Goal: Communication & Community: Answer question/provide support

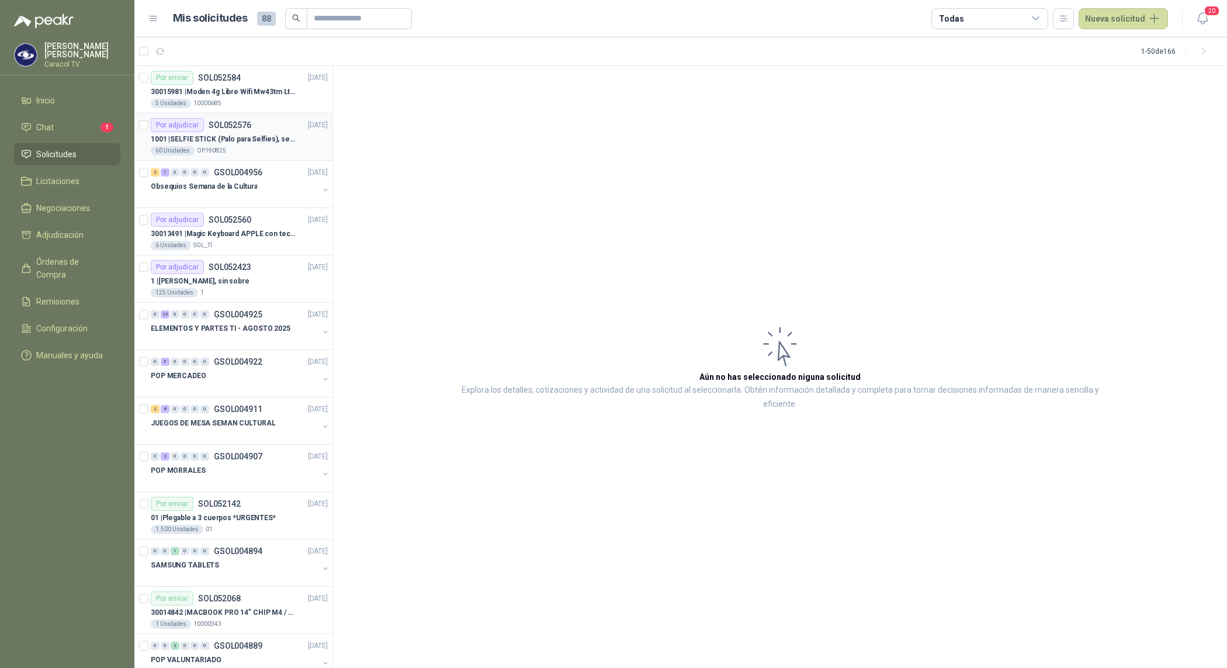
click at [220, 127] on p "SOL052576" at bounding box center [230, 125] width 43 height 8
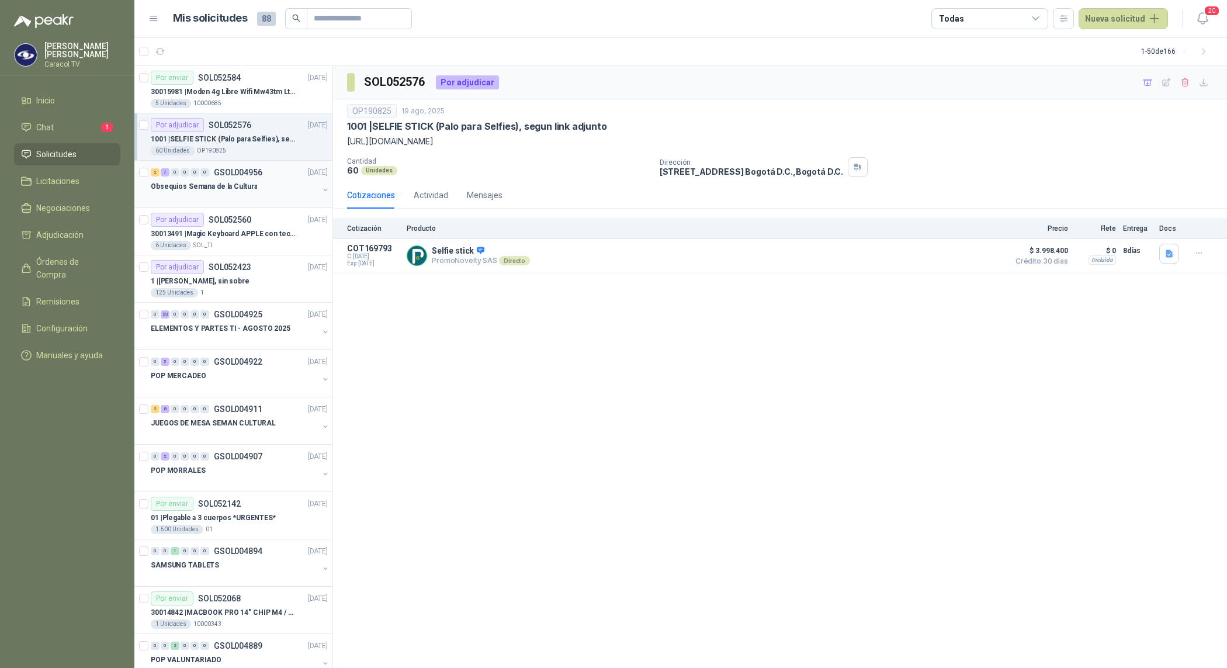
click at [237, 182] on p "Obsequios Semana de la Cultura" at bounding box center [204, 186] width 106 height 11
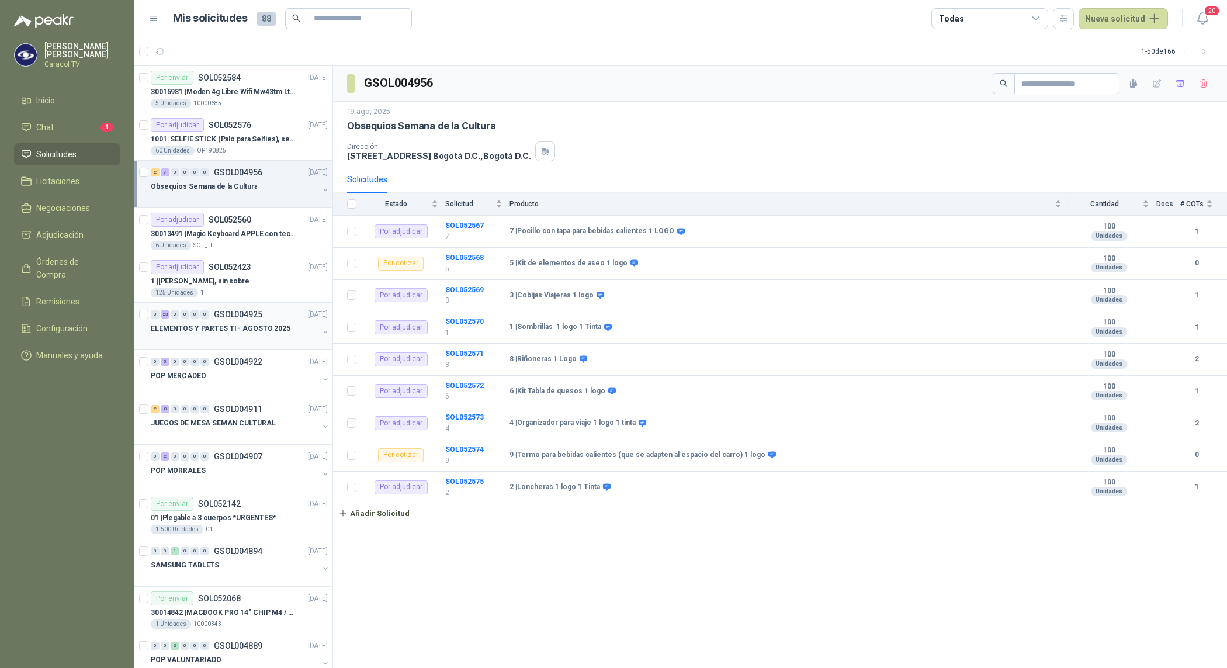
click at [249, 336] on div at bounding box center [235, 339] width 168 height 9
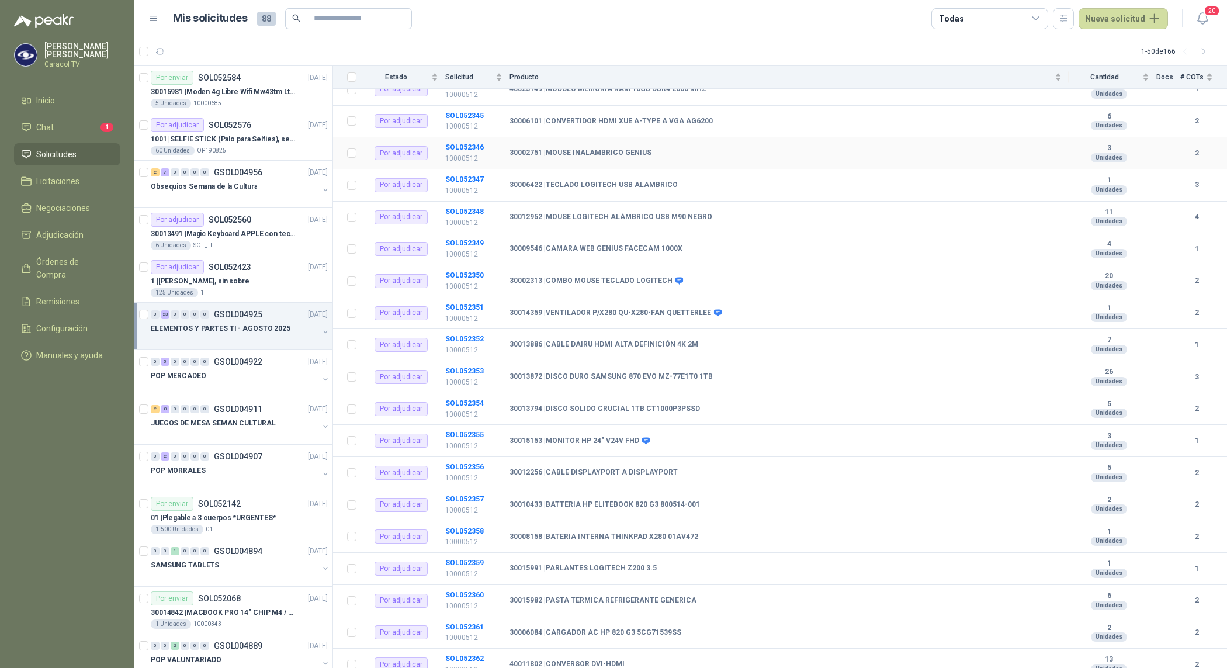
scroll to position [305, 0]
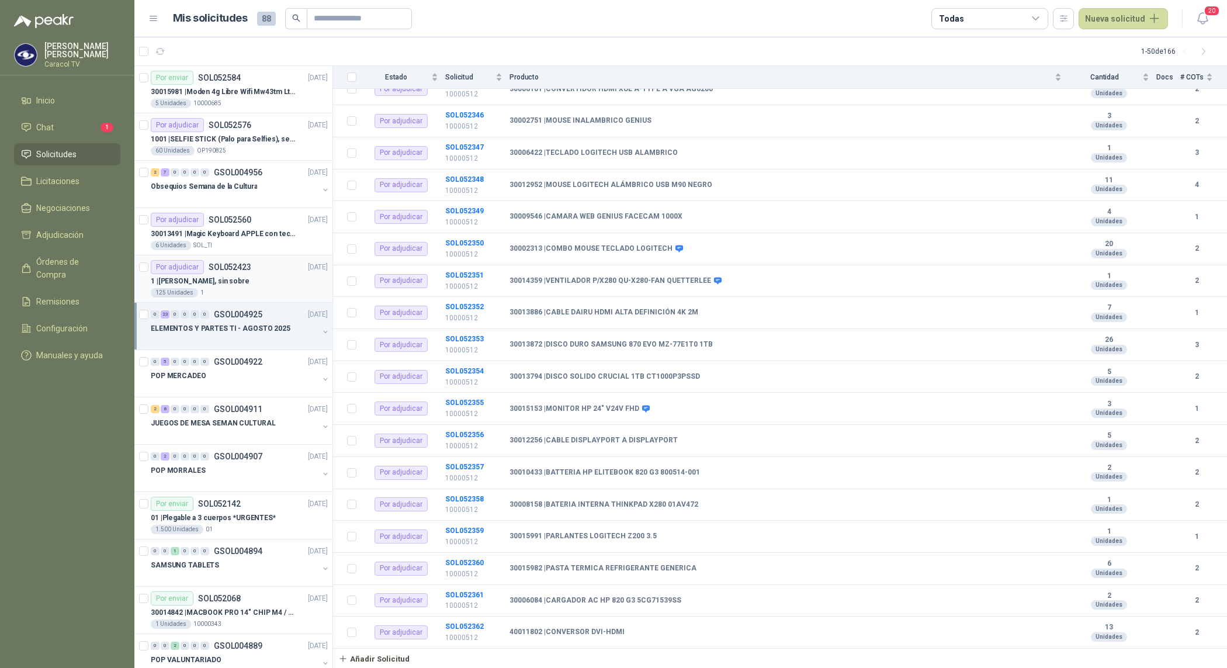
click at [277, 286] on div "1 | [PERSON_NAME], sin sobre" at bounding box center [239, 281] width 177 height 14
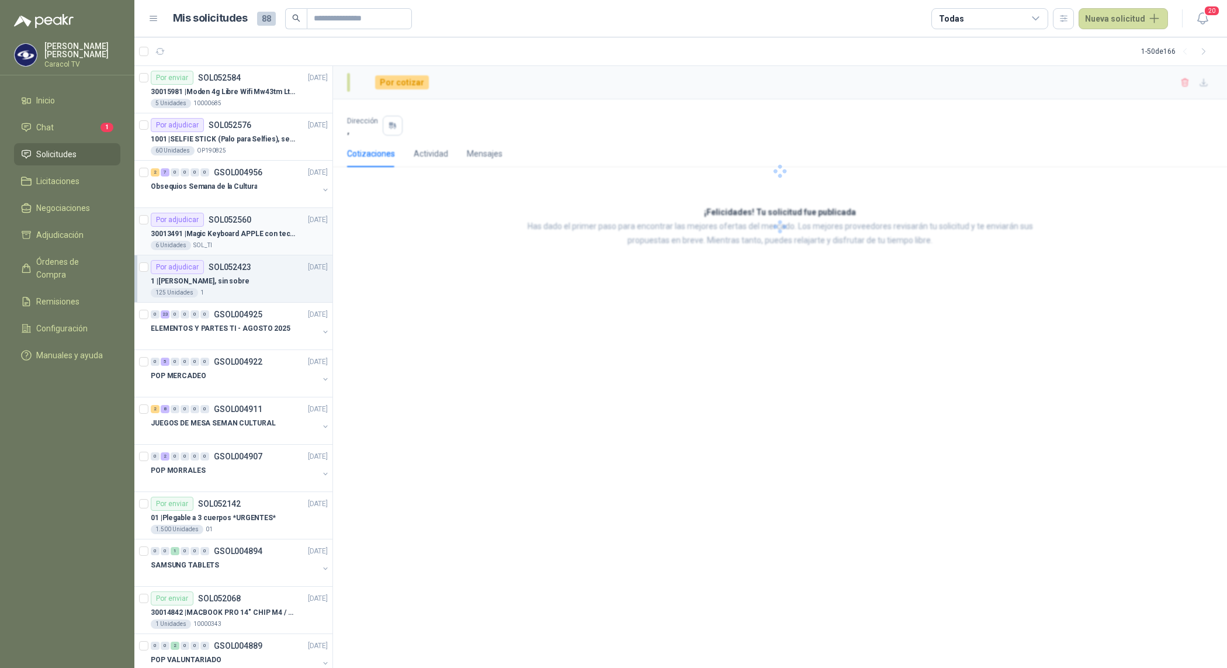
click at [265, 237] on p "30013491 | Magic Keyboard APPLE con teclado númerico en Español Plateado" at bounding box center [223, 233] width 145 height 11
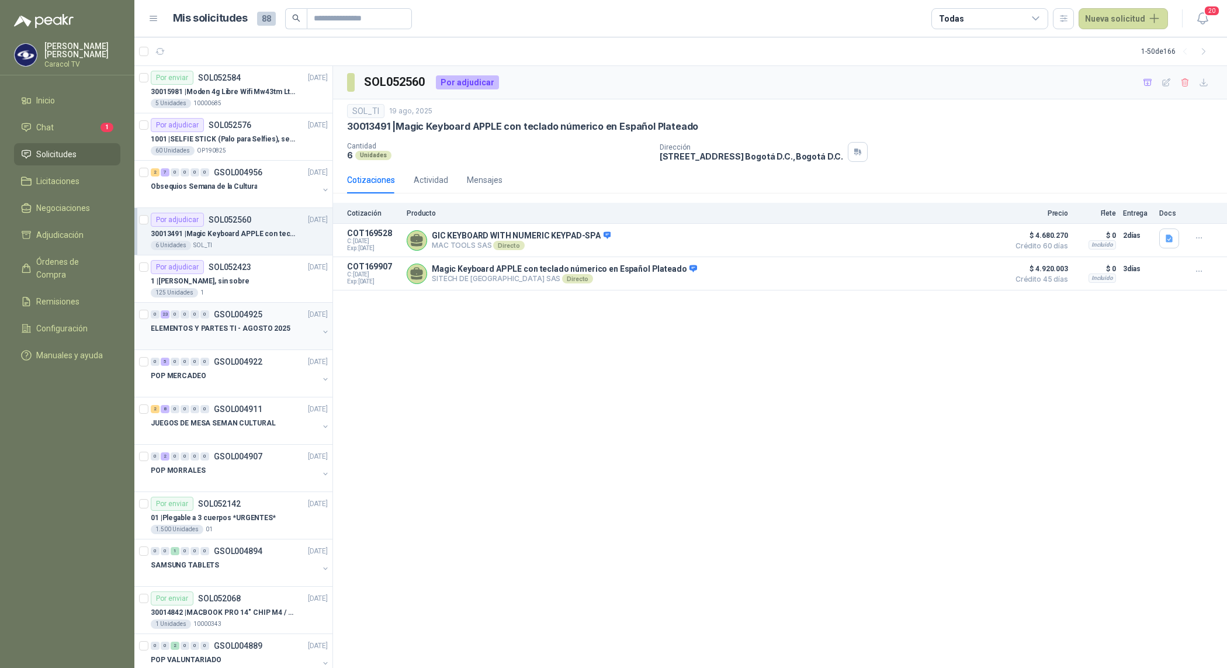
click at [266, 336] on div at bounding box center [235, 339] width 168 height 9
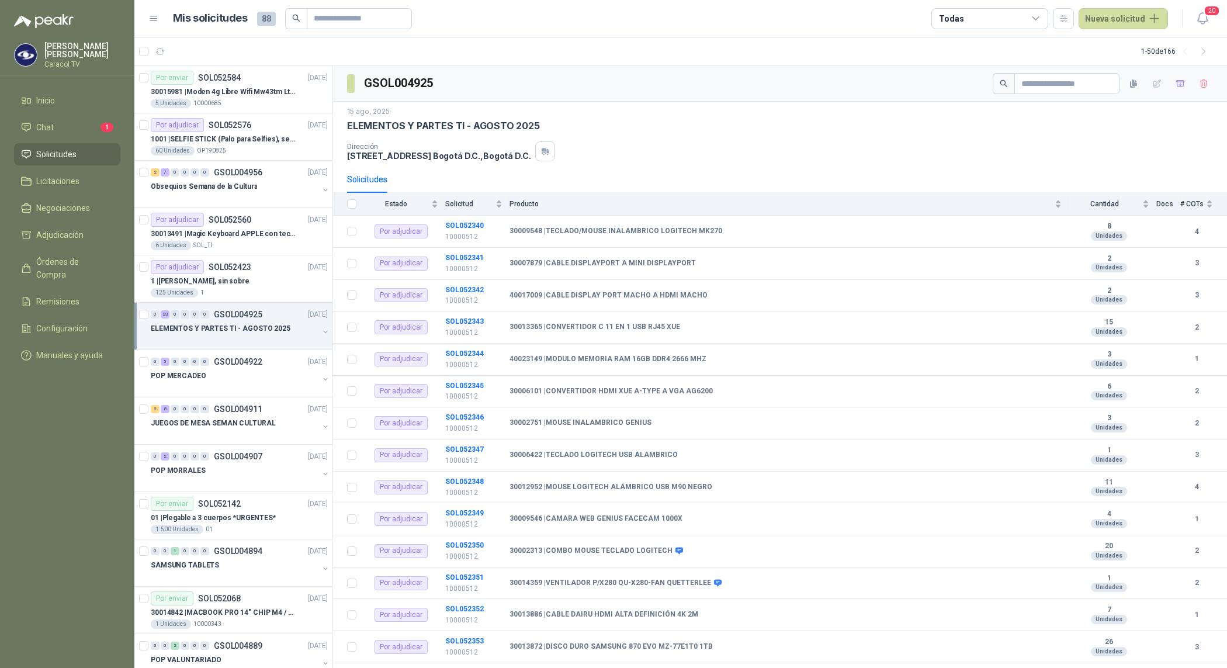
click at [296, 342] on div at bounding box center [235, 339] width 168 height 9
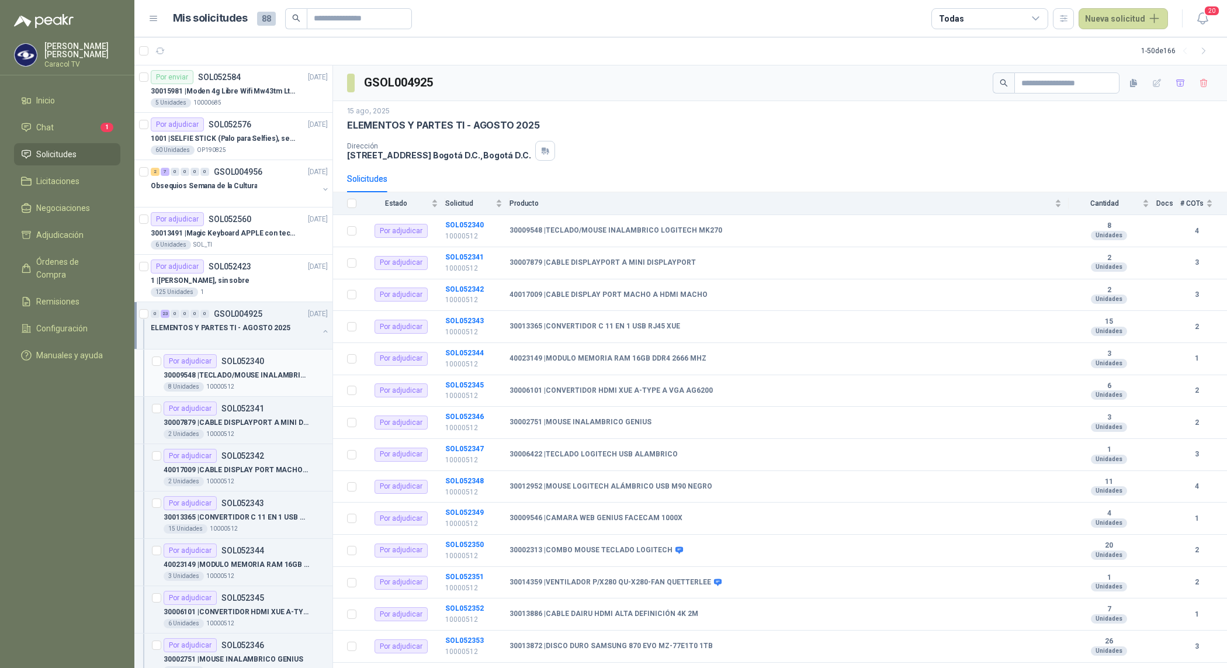
click at [260, 375] on p "30009548 | TECLADO/MOUSE INALAMBRICO LOGITECH MK270" at bounding box center [236, 375] width 145 height 11
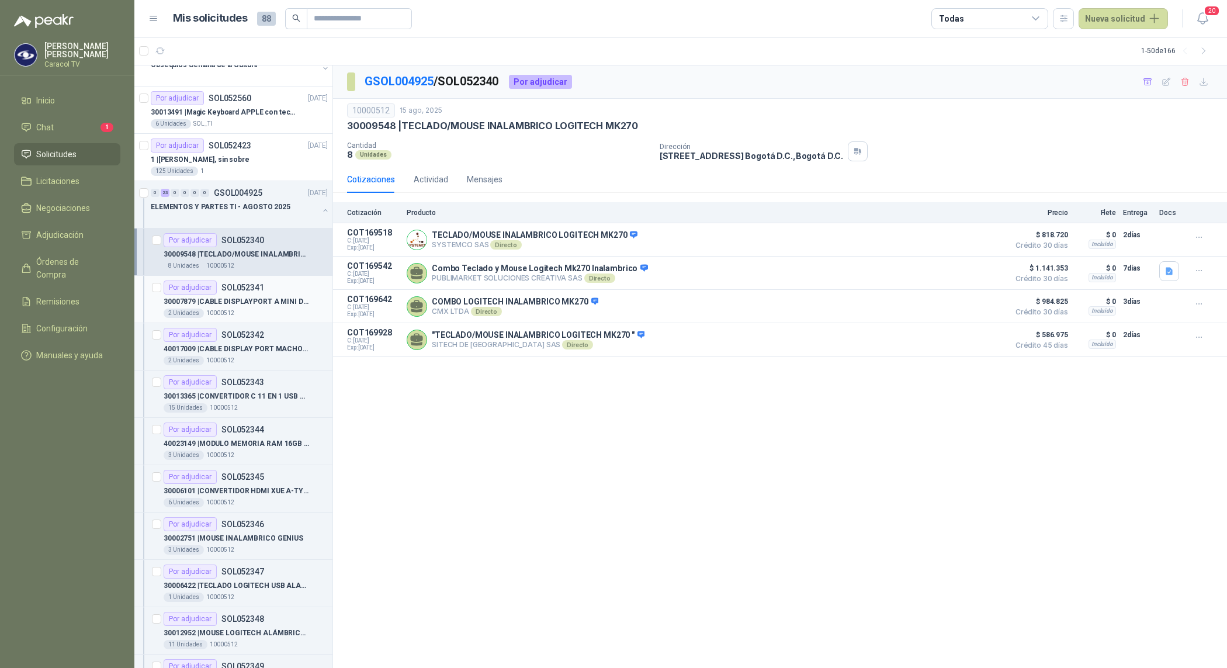
scroll to position [170, 0]
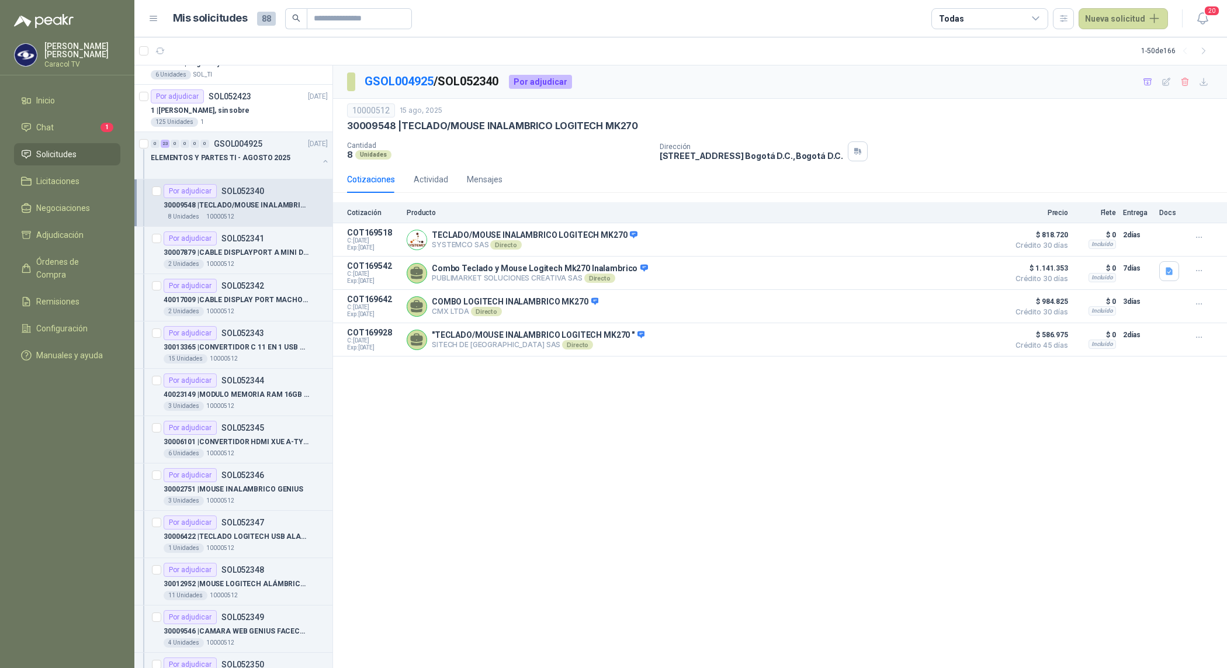
click at [666, 416] on div "GSOL004925 / SOL052340 Por adjudicar 10000512 [DATE] 30009548 | TECLADO/MOUSE …" at bounding box center [780, 366] width 894 height 602
click at [265, 387] on div "Por adjudicar SOL052344" at bounding box center [246, 380] width 164 height 14
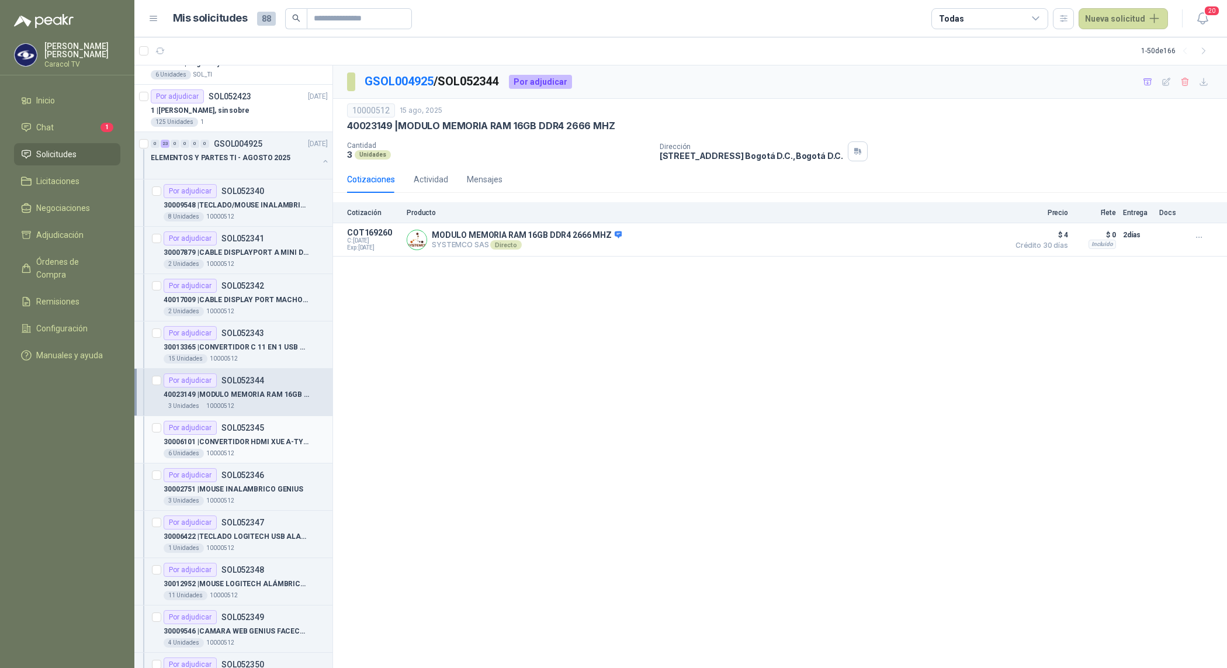
click at [256, 448] on div "30006101 | CONVERTIDOR HDMI XUE A-TYPE A VGA AG6200" at bounding box center [246, 442] width 164 height 14
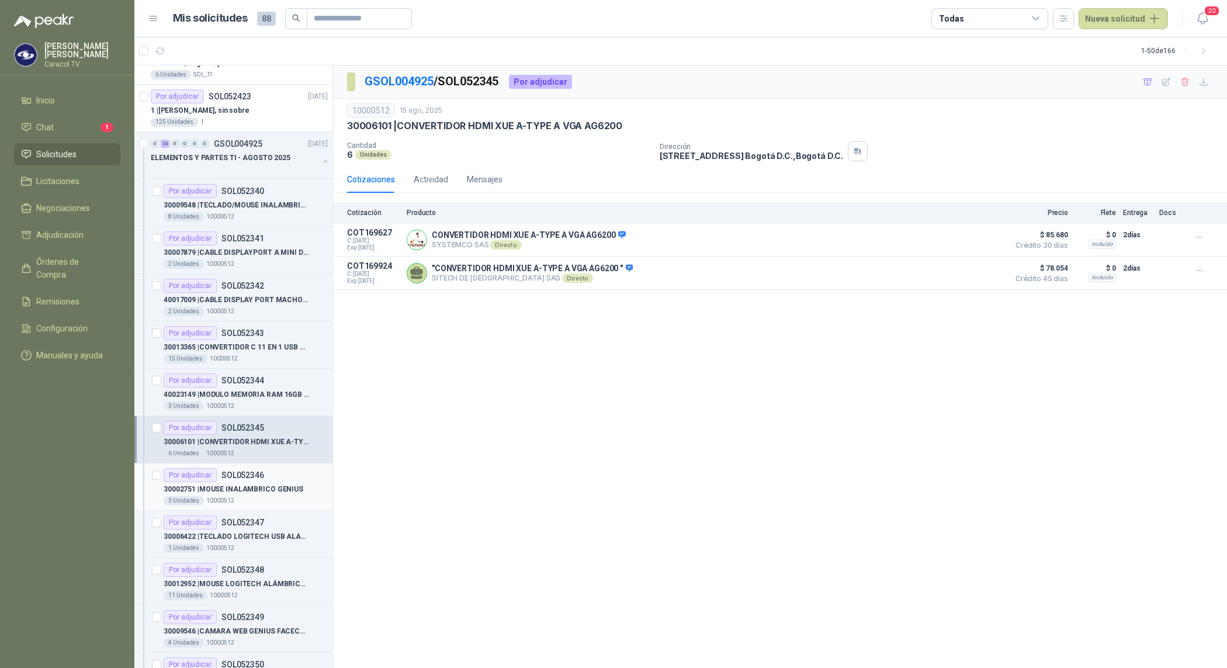
click at [255, 482] on div "Por adjudicar SOL052346" at bounding box center [214, 475] width 100 height 14
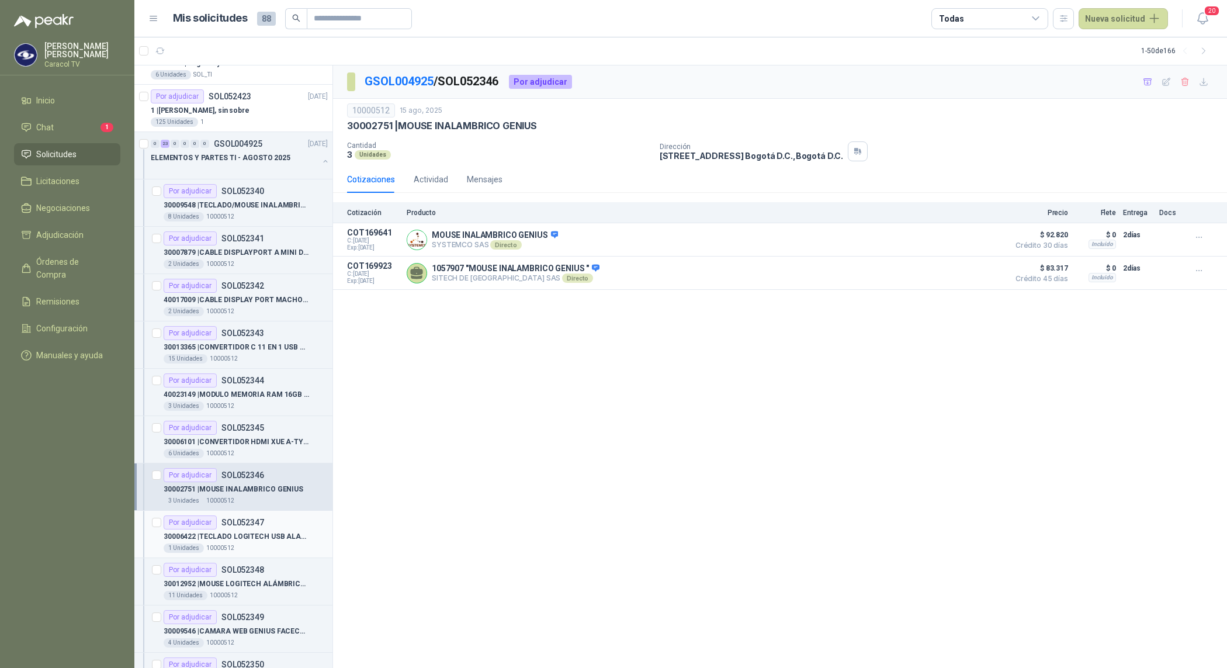
click at [261, 541] on p "30006422 | TECLADO LOGITECH USB ALAMBRICO" at bounding box center [236, 536] width 145 height 11
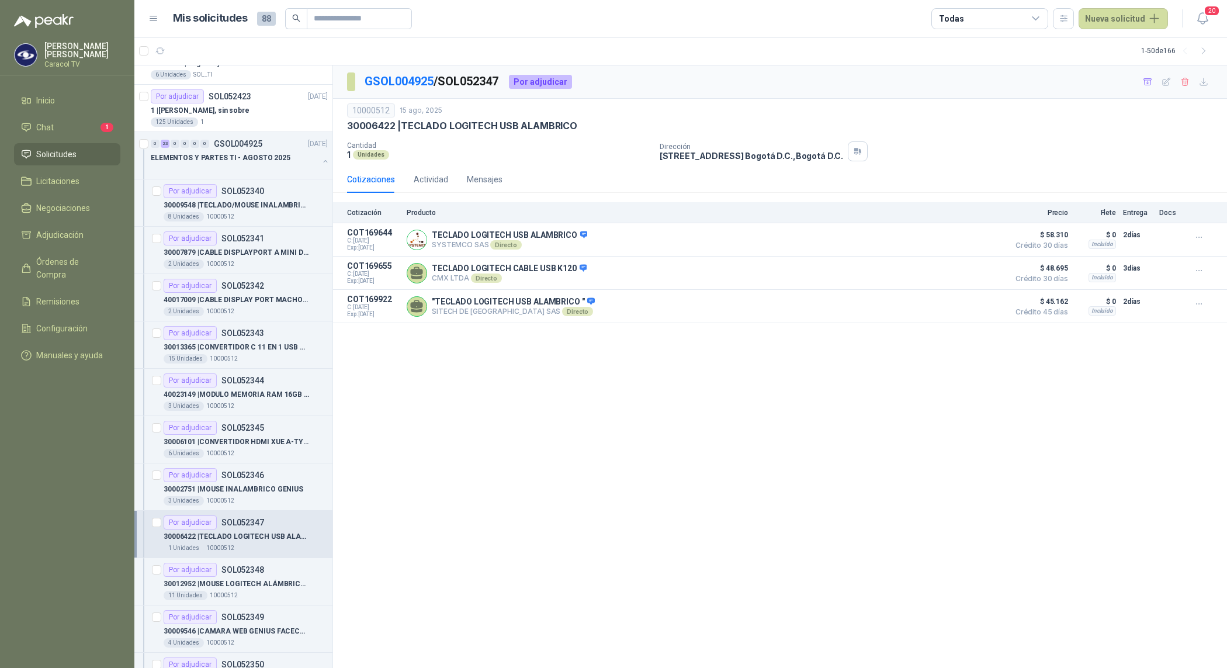
scroll to position [341, 0]
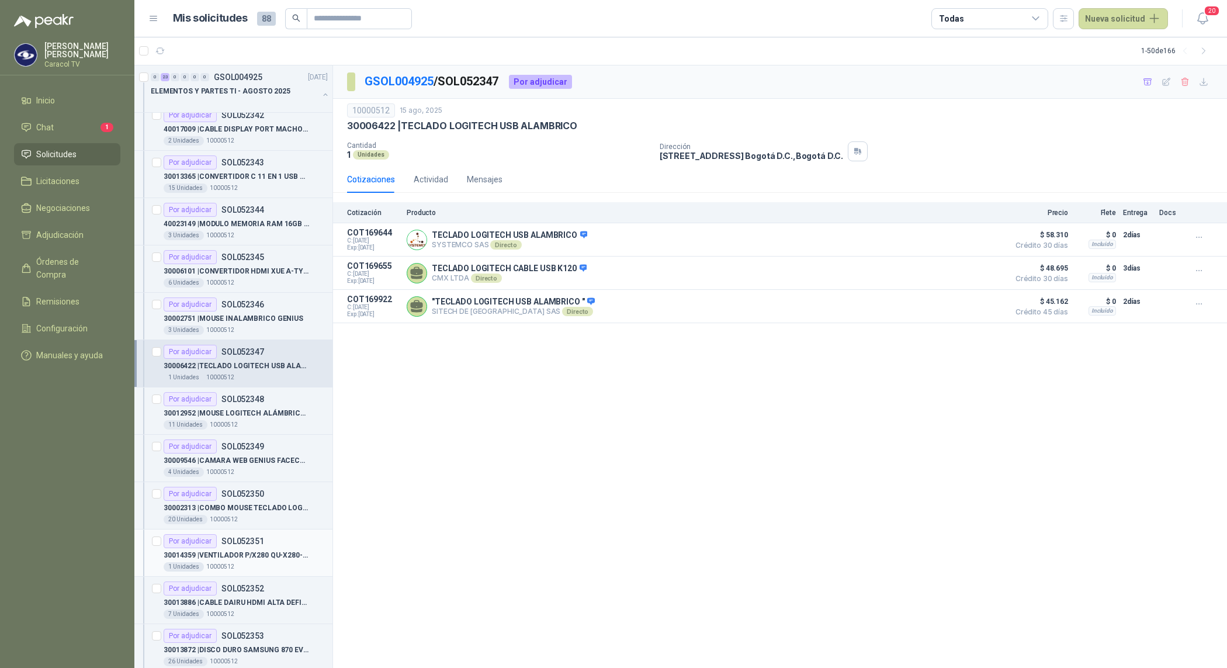
click at [270, 568] on div "1 Unidades 10000512" at bounding box center [246, 566] width 164 height 9
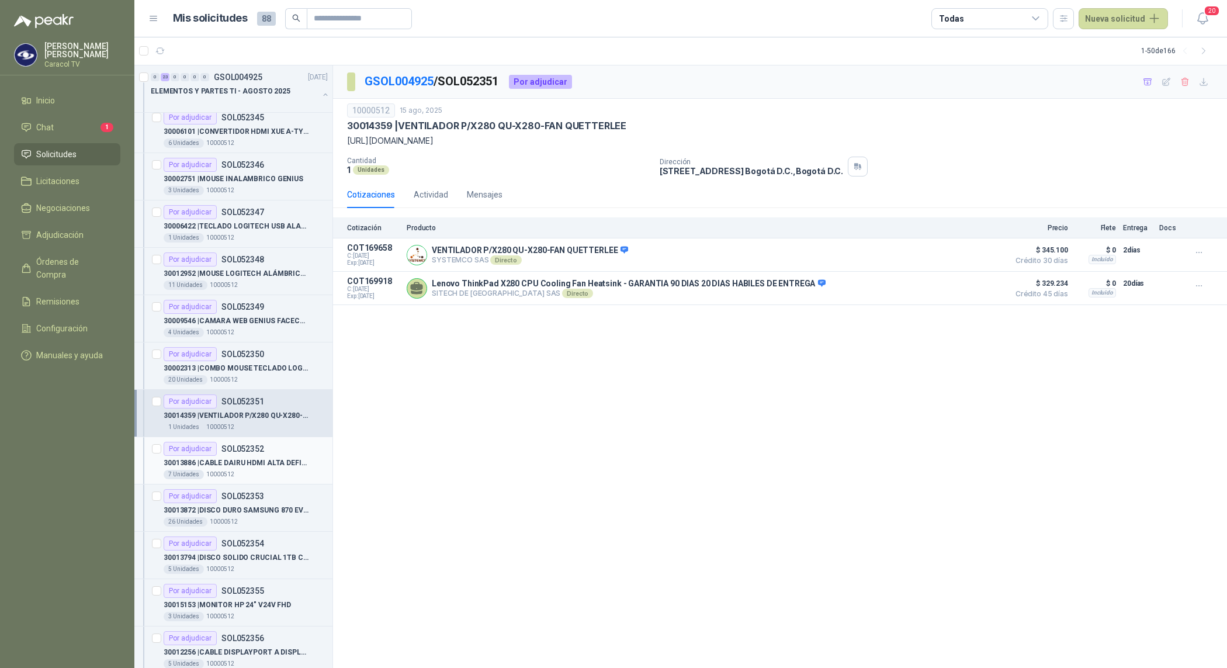
scroll to position [511, 0]
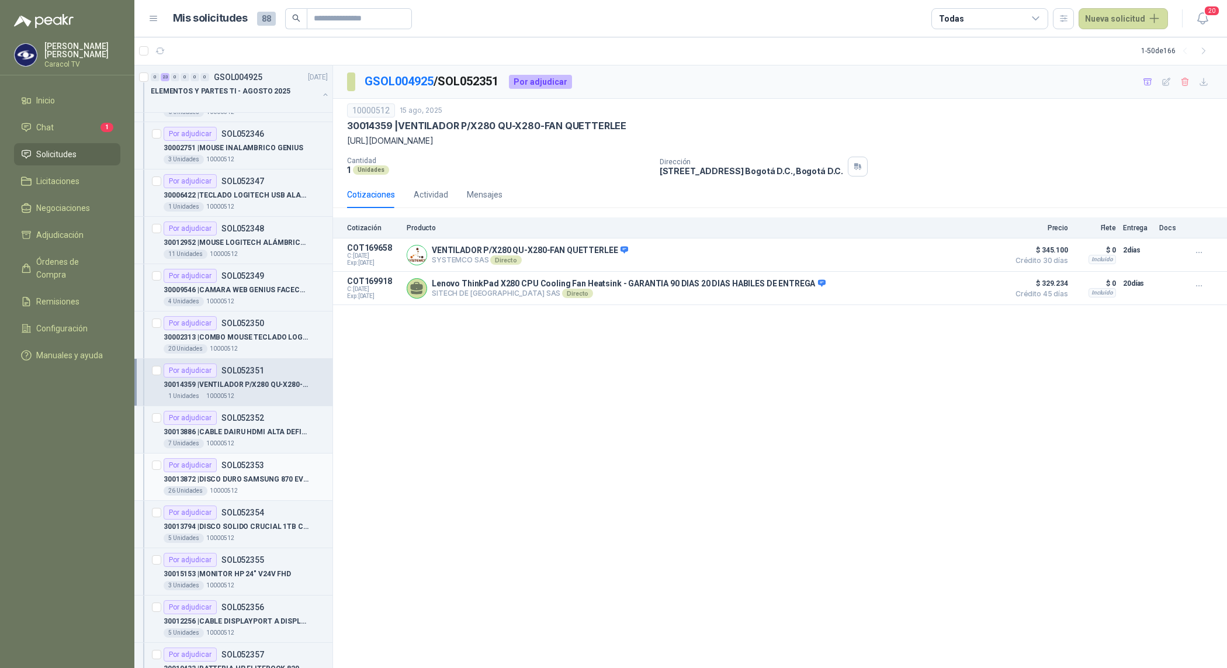
click at [255, 495] on div "26 Unidades 10000512" at bounding box center [246, 490] width 164 height 9
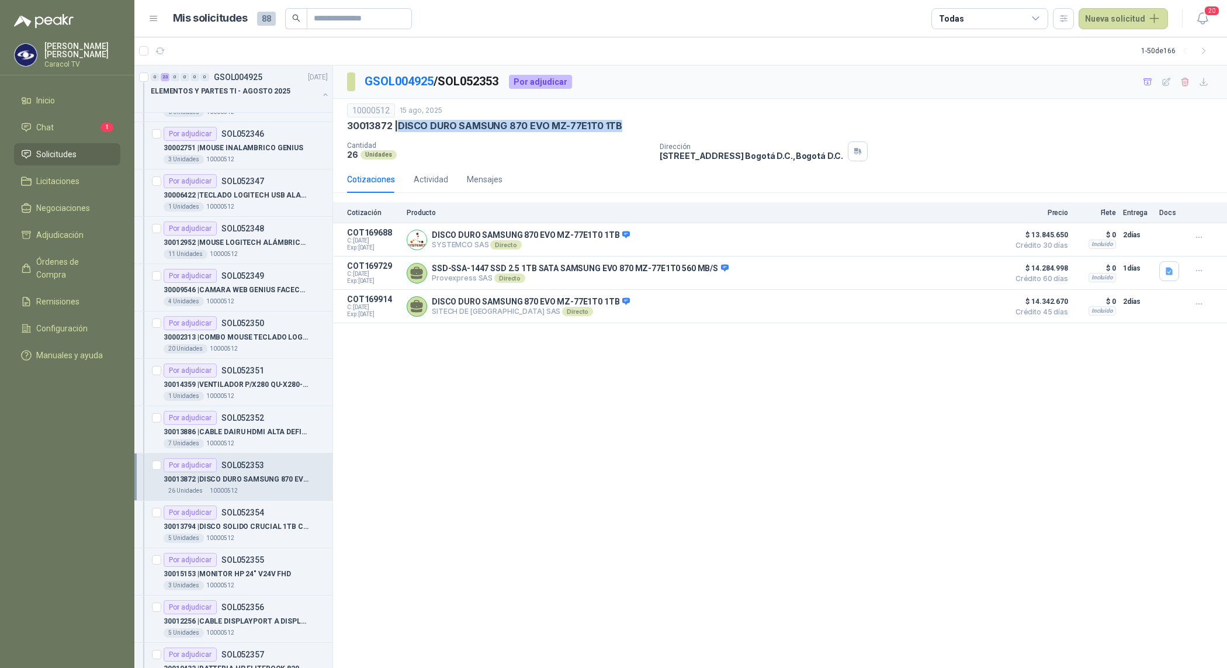
drag, startPoint x: 399, startPoint y: 131, endPoint x: 693, endPoint y: 130, distance: 294.4
click at [693, 130] on div "30013872 | DISCO DURO SAMSUNG 870 EVO MZ-77E1T0 1TB" at bounding box center [780, 126] width 866 height 12
copy p "DISCO DURO SAMSUNG 870 EVO MZ-77E1T0 1TB"
click at [215, 532] on p "30013794 | DISCO SOLIDO CRUCIAL 1TB CT1000P3PSSD" at bounding box center [236, 526] width 145 height 11
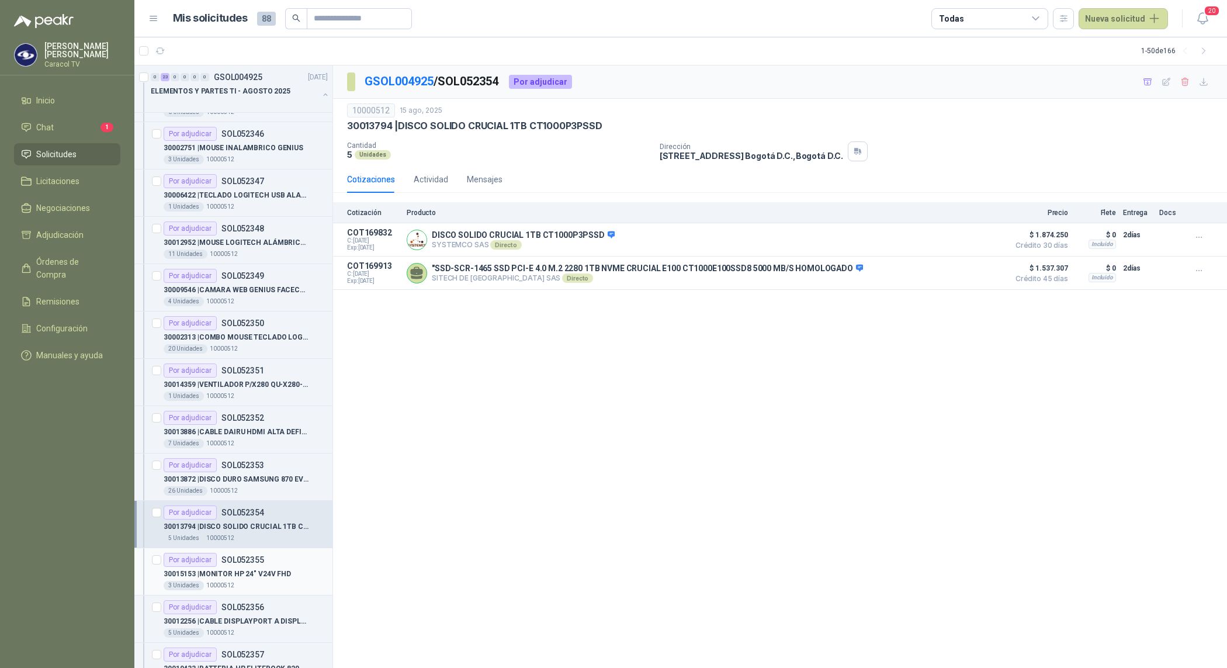
click at [269, 577] on p "30015153 | MONITOR HP 24" V24V FHD" at bounding box center [227, 573] width 127 height 11
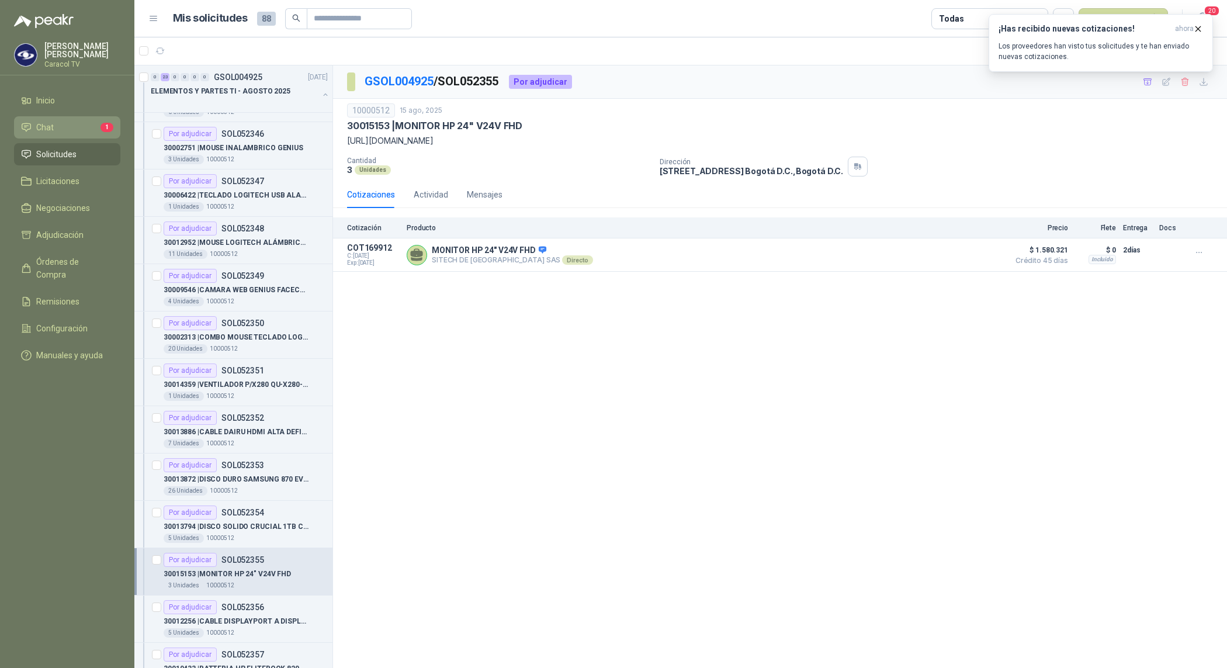
click at [70, 121] on li "Chat 1" at bounding box center [67, 127] width 92 height 13
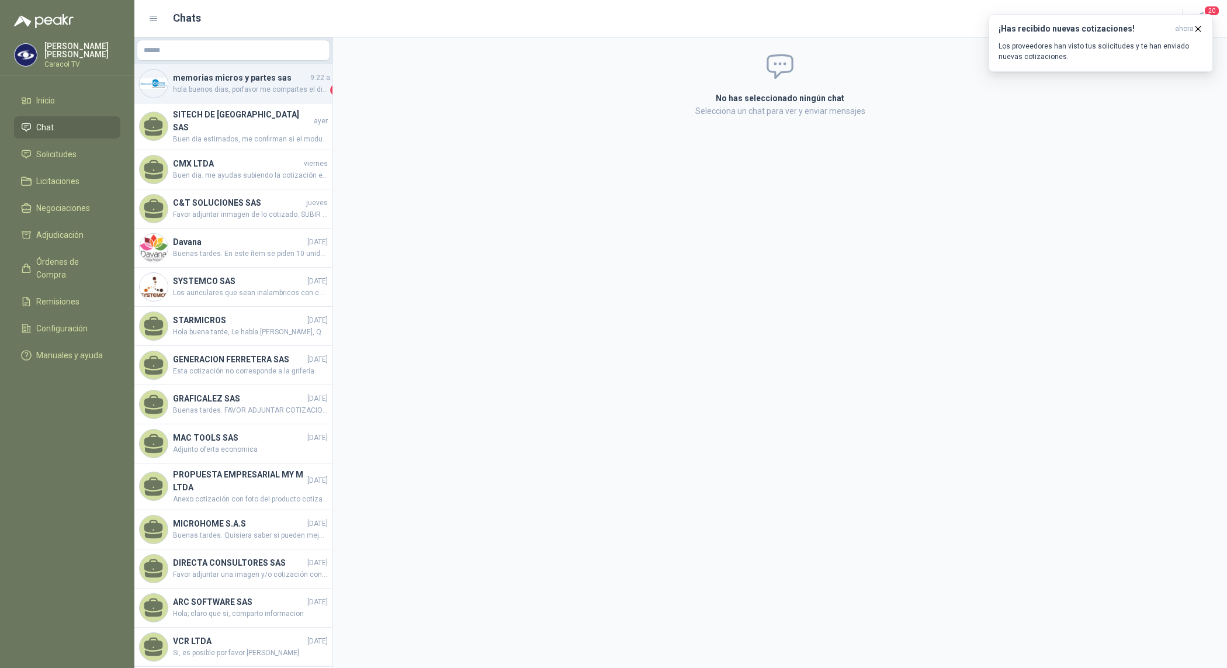
click at [258, 88] on span "hola buenos dias, porfavor me compartes el diseño . quedo super atenta" at bounding box center [250, 90] width 155 height 12
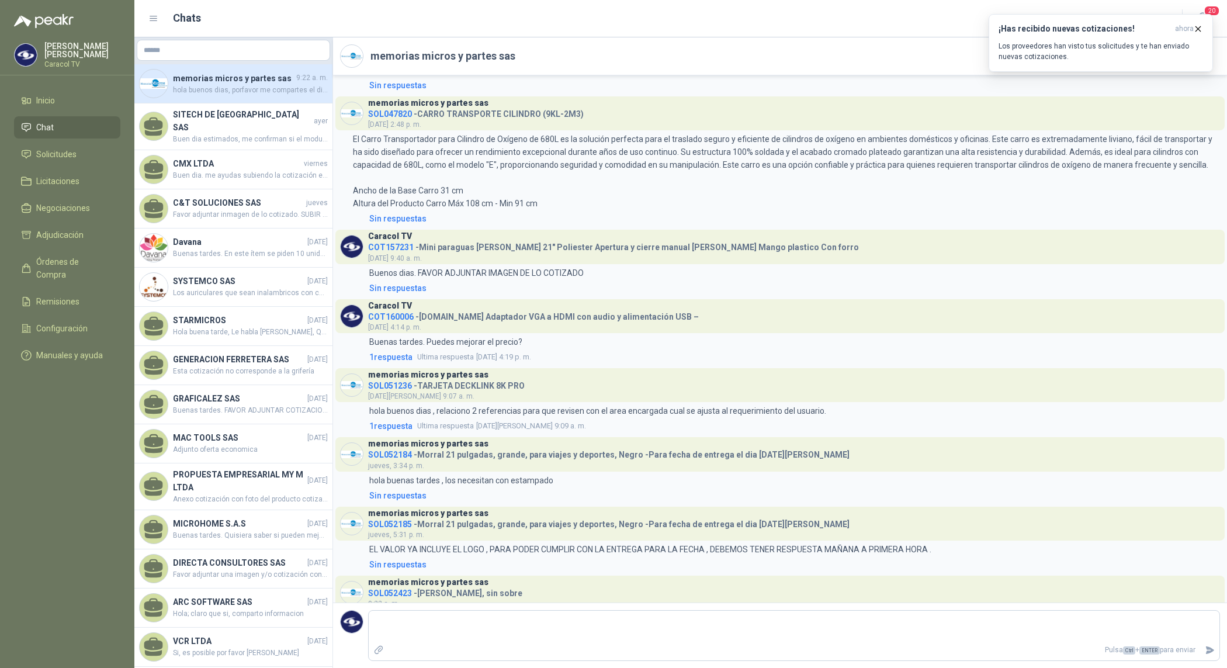
scroll to position [2341, 0]
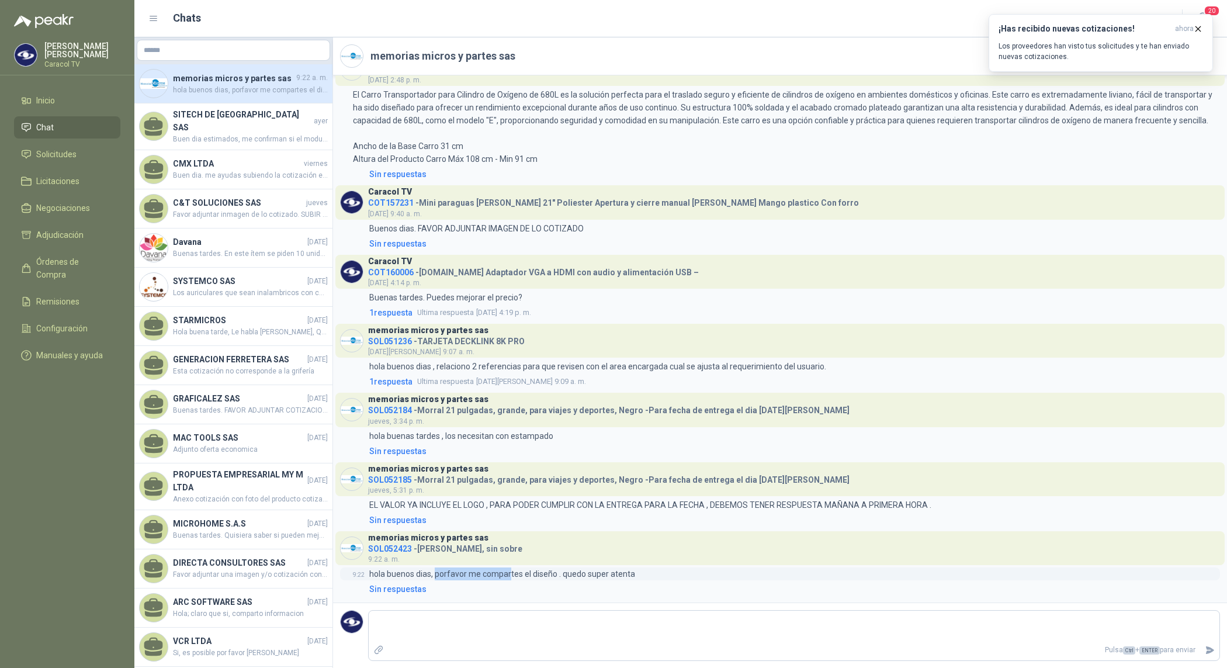
drag, startPoint x: 434, startPoint y: 577, endPoint x: 507, endPoint y: 577, distance: 73.0
click at [507, 577] on p "hola buenos dias, porfavor me compartes el diseño . quedo super atenta" at bounding box center [502, 573] width 266 height 13
click at [499, 632] on textarea at bounding box center [794, 626] width 850 height 27
